Goal: Transaction & Acquisition: Obtain resource

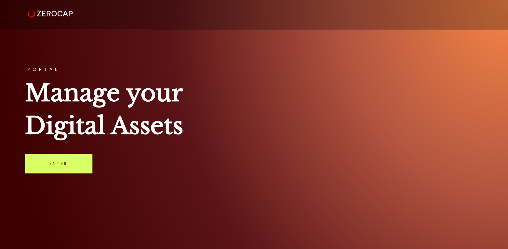
click at [73, 159] on link "Enter" at bounding box center [58, 163] width 67 height 19
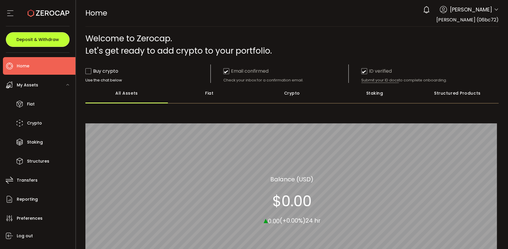
click at [46, 33] on button "Deposit & Withdraw" at bounding box center [38, 39] width 64 height 15
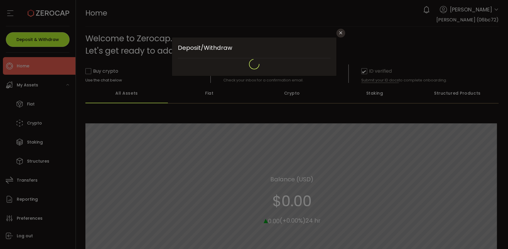
type input "**********"
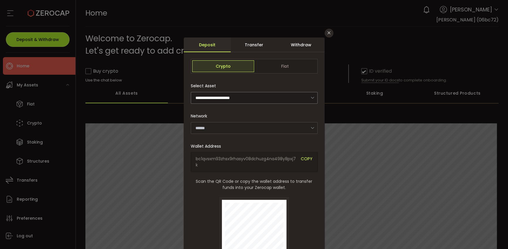
type input "*******"
click at [294, 65] on span "Fiat" at bounding box center [285, 66] width 62 height 12
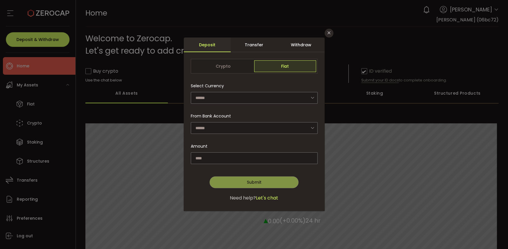
click at [311, 96] on icon "dialog" at bounding box center [312, 98] width 7 height 12
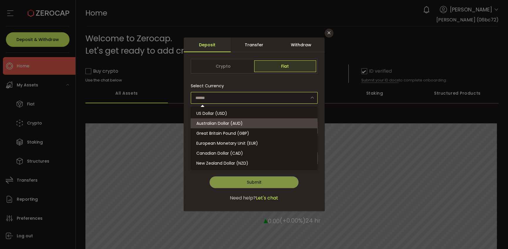
click at [237, 125] on span "Australian Dollar (AUD)" at bounding box center [219, 124] width 46 height 6
type input "**********"
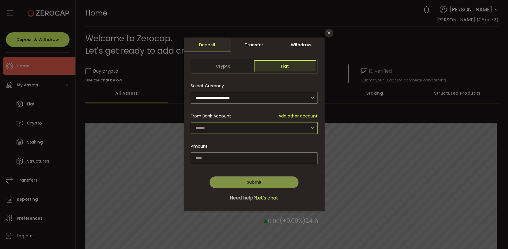
click at [237, 127] on input "dialog" at bounding box center [254, 128] width 127 height 12
click at [233, 142] on span "[PERSON_NAME] - 7567" at bounding box center [219, 144] width 47 height 6
type input "**********"
click at [230, 156] on input "dialog" at bounding box center [254, 159] width 127 height 12
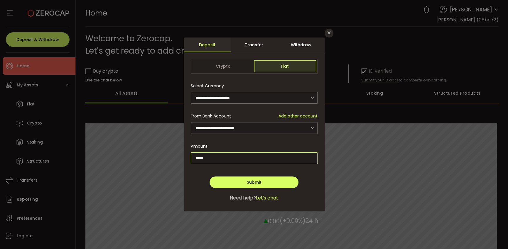
type input "*****"
click at [251, 183] on span "Submit" at bounding box center [254, 183] width 15 height 6
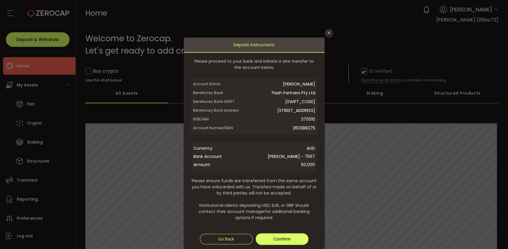
scroll to position [29, 0]
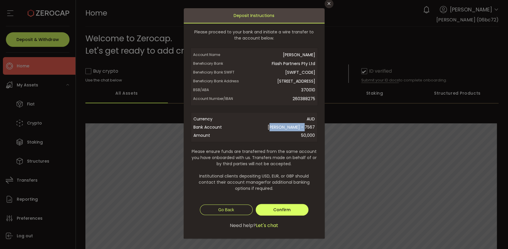
drag, startPoint x: 256, startPoint y: 136, endPoint x: 294, endPoint y: 136, distance: 37.3
click at [294, 131] on span "[PERSON_NAME] - 7567" at bounding box center [270, 127] width 89 height 8
drag, startPoint x: 254, startPoint y: 135, endPoint x: 275, endPoint y: 135, distance: 21.1
click at [275, 131] on span "[PERSON_NAME] - 7567" at bounding box center [270, 127] width 89 height 8
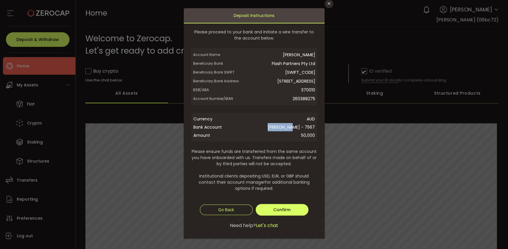
click at [275, 131] on span "[PERSON_NAME] - 7567" at bounding box center [270, 127] width 89 height 8
drag, startPoint x: 271, startPoint y: 52, endPoint x: 313, endPoint y: 56, distance: 41.6
click at [313, 56] on span "[PERSON_NAME]" at bounding box center [277, 54] width 75 height 9
drag, startPoint x: 301, startPoint y: 136, endPoint x: 305, endPoint y: 137, distance: 3.5
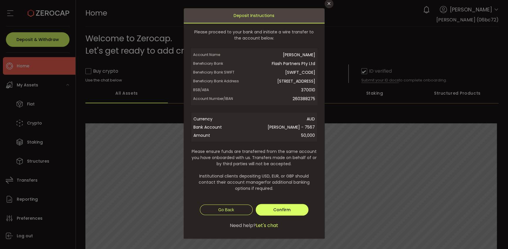
click at [301, 131] on span "[PERSON_NAME] - 7567" at bounding box center [270, 127] width 89 height 8
drag, startPoint x: 305, startPoint y: 137, endPoint x: 314, endPoint y: 137, distance: 9.4
click at [314, 137] on div "Currency AUD Bank Account [PERSON_NAME] - 7567 Amount 50,000" at bounding box center [254, 127] width 127 height 30
click at [312, 131] on span "[PERSON_NAME] - 7567" at bounding box center [270, 127] width 89 height 8
click at [291, 51] on span "[PERSON_NAME]" at bounding box center [277, 54] width 75 height 9
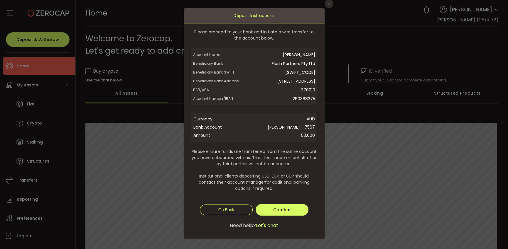
click at [291, 51] on span "[PERSON_NAME]" at bounding box center [277, 54] width 75 height 9
click at [305, 95] on span "370010" at bounding box center [277, 90] width 75 height 9
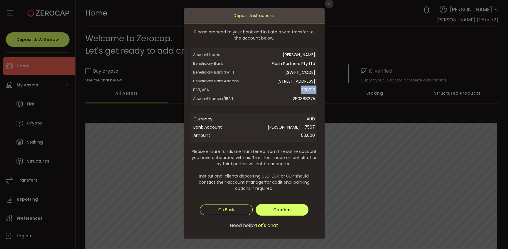
click at [305, 95] on span "370010" at bounding box center [277, 90] width 75 height 9
click at [306, 103] on span "260388275" at bounding box center [277, 99] width 75 height 9
click at [289, 171] on span "Please ensure funds are transferred from the same account you have onboarded wi…" at bounding box center [254, 170] width 127 height 43
click at [277, 213] on span "Confirm" at bounding box center [281, 210] width 17 height 6
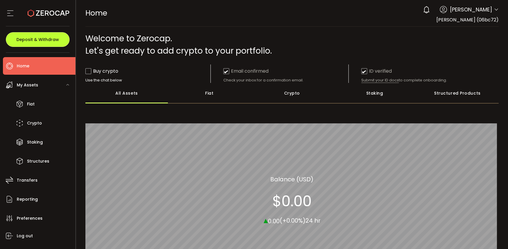
click at [44, 39] on span "Deposit & Withdraw" at bounding box center [37, 40] width 43 height 4
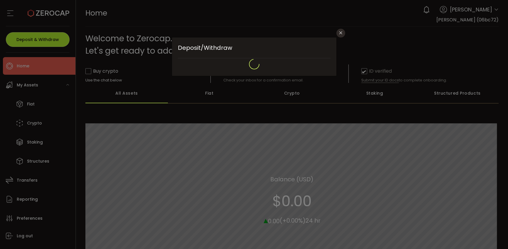
scroll to position [0, 0]
type input "**********"
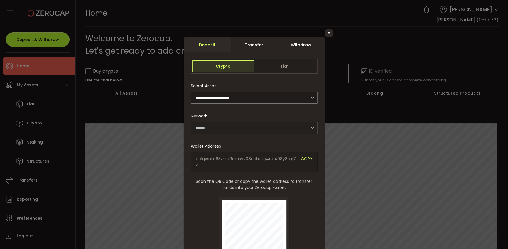
type input "*******"
click at [290, 64] on span "Fiat" at bounding box center [285, 66] width 62 height 12
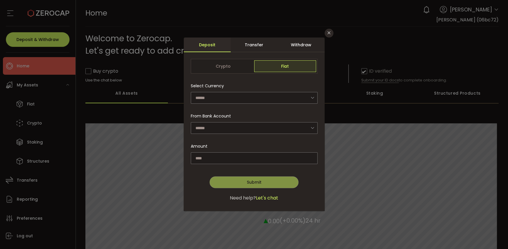
click at [327, 35] on icon "Close" at bounding box center [329, 33] width 5 height 5
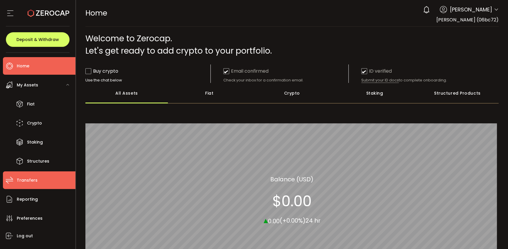
click at [30, 183] on span "Transfers" at bounding box center [27, 180] width 21 height 9
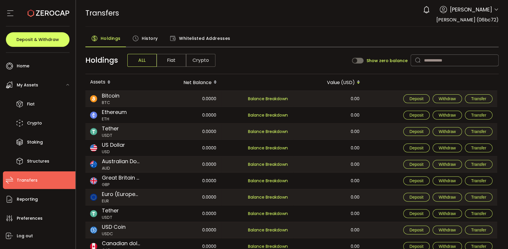
click at [148, 37] on span "History" at bounding box center [150, 39] width 16 height 12
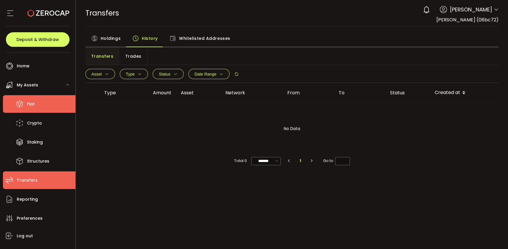
click at [26, 107] on li "Fiat" at bounding box center [39, 104] width 72 height 18
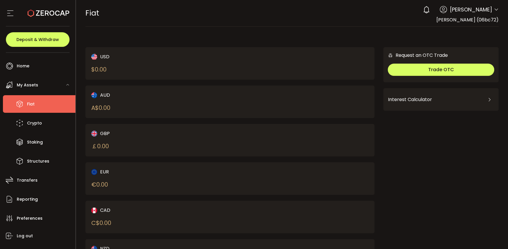
click at [110, 101] on div "AUD A$ 0.00" at bounding box center [153, 102] width 125 height 21
click at [95, 100] on div "AUD A$ 0.00" at bounding box center [153, 102] width 125 height 21
click at [95, 97] on img at bounding box center [94, 95] width 6 height 6
click at [100, 93] on div "AUD" at bounding box center [153, 95] width 125 height 7
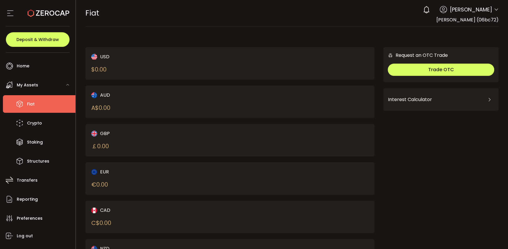
click at [100, 114] on div "AUD A$ 0.00" at bounding box center [229, 102] width 289 height 33
click at [101, 109] on div "A$ 0.00" at bounding box center [100, 108] width 19 height 9
click at [127, 30] on main "USD $ 0.00 AUD A$ 0.00 GBP ￡ 0.00 EUR € 0.00 CAD C$ 0.00 NZD Request an OTC Tra…" at bounding box center [292, 158] width 432 height 263
click at [127, 32] on main "USD $ 0.00 AUD A$ 0.00 GBP ￡ 0.00 EUR € 0.00 CAD C$ 0.00 NZD Request an OTC Tra…" at bounding box center [292, 158] width 432 height 263
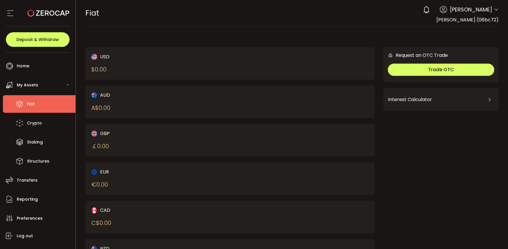
click at [127, 32] on main "USD $ 0.00 AUD A$ 0.00 GBP ￡ 0.00 EUR € 0.00 CAD C$ 0.00 NZD Request an OTC Tra…" at bounding box center [292, 158] width 432 height 263
click at [305, 42] on div "USD $ 0.00 AUD A$ 0.00 GBP ￡ 0.00 EUR € 0.00 CAD C$ 0.00 NZD Request an OTC Tra…" at bounding box center [292, 155] width 414 height 245
